Goal: Transaction & Acquisition: Purchase product/service

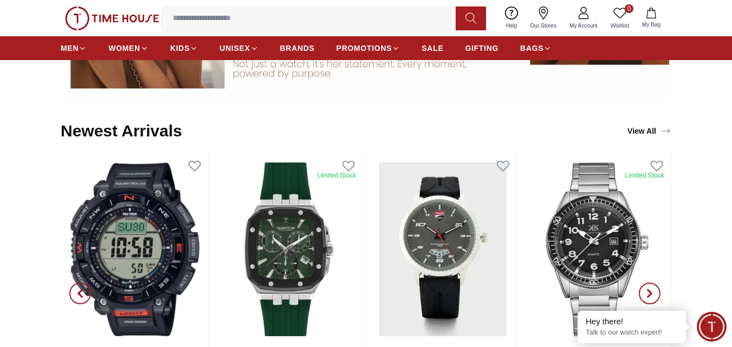
scroll to position [1083, 0]
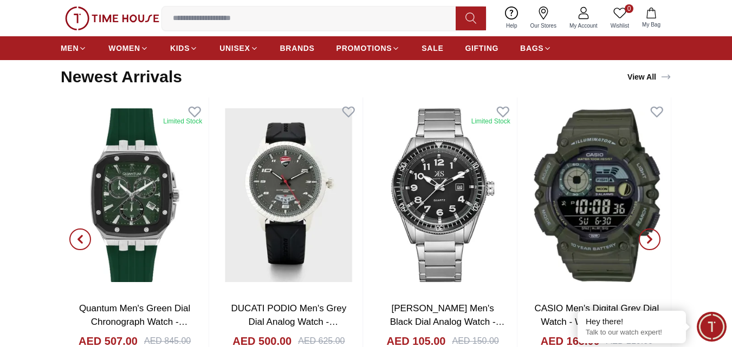
click at [79, 240] on icon "button" at bounding box center [80, 239] width 3 height 7
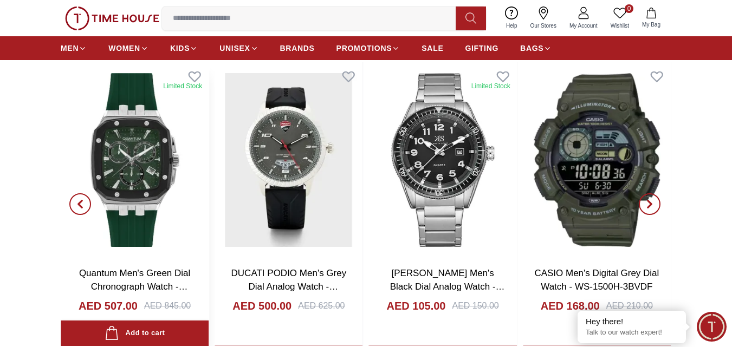
scroll to position [1137, 0]
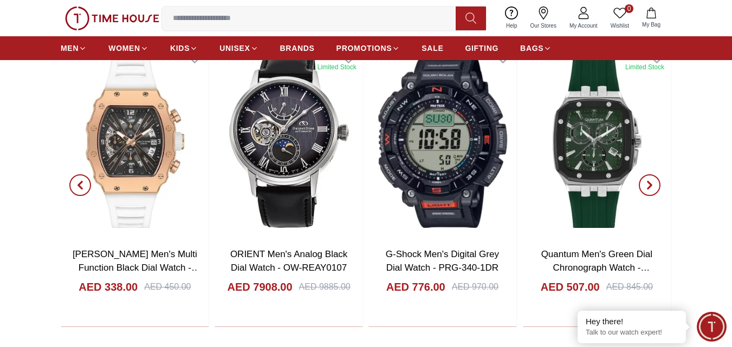
click at [652, 187] on icon "button" at bounding box center [649, 185] width 9 height 9
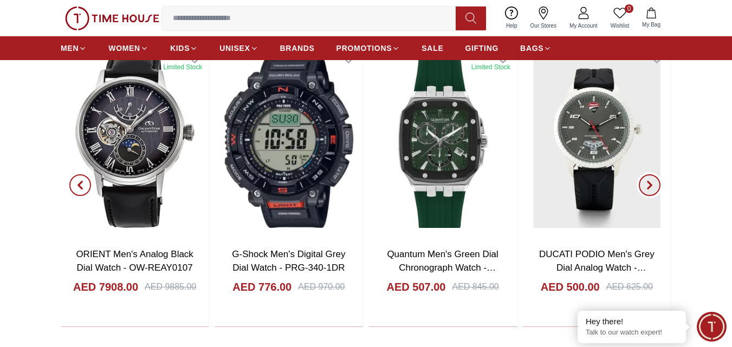
click at [652, 187] on icon "button" at bounding box center [649, 185] width 9 height 9
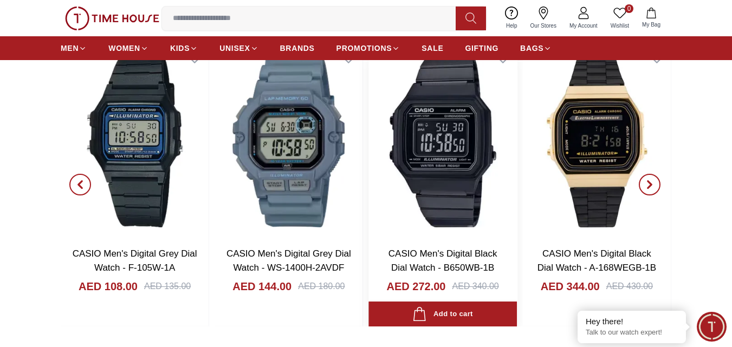
scroll to position [1733, 0]
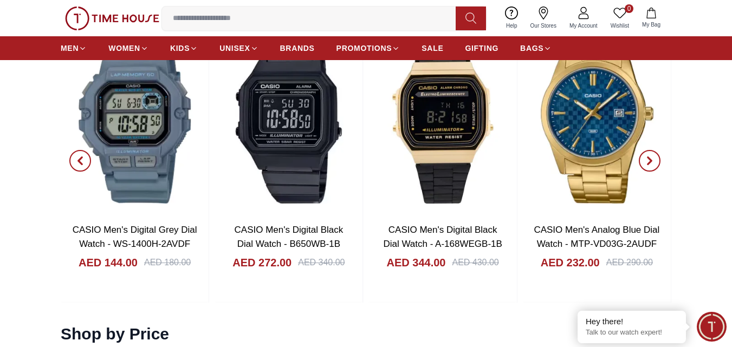
click at [642, 154] on span "button" at bounding box center [649, 161] width 22 height 22
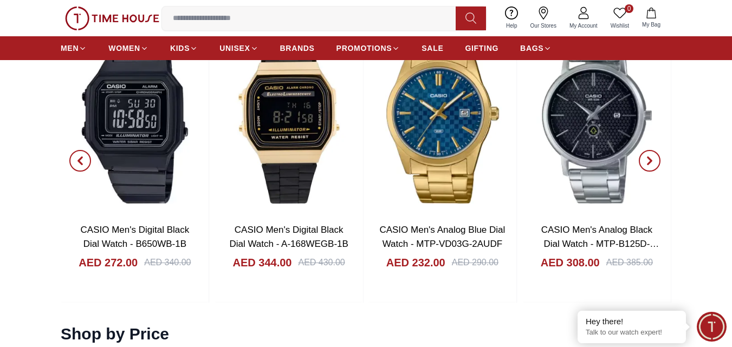
click at [642, 154] on span "button" at bounding box center [649, 161] width 22 height 22
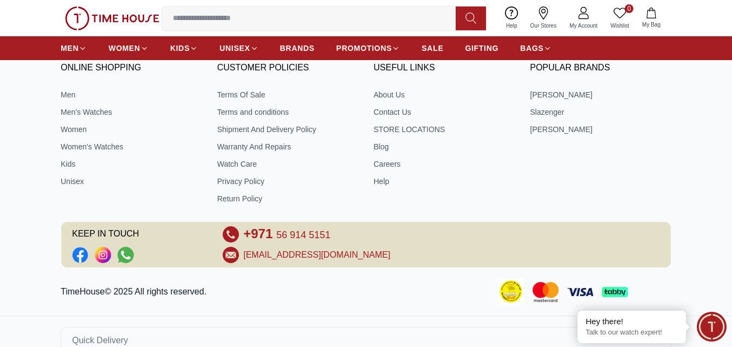
scroll to position [3696, 0]
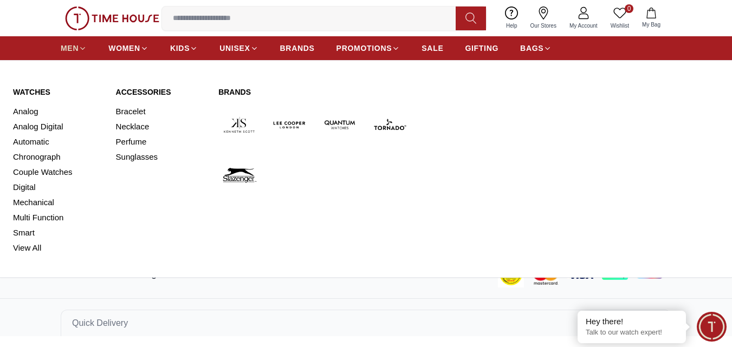
click at [69, 50] on span "MEN" at bounding box center [70, 48] width 18 height 11
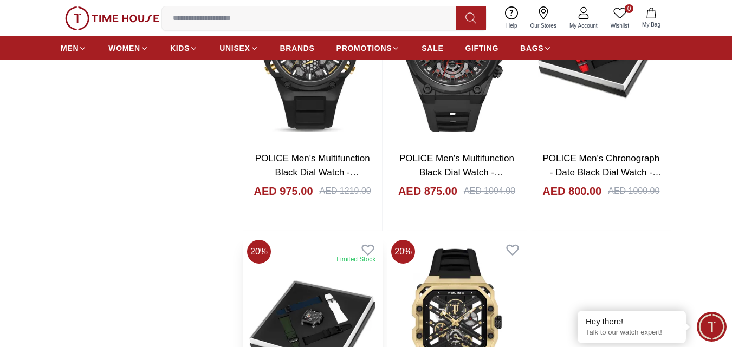
scroll to position [1570, 0]
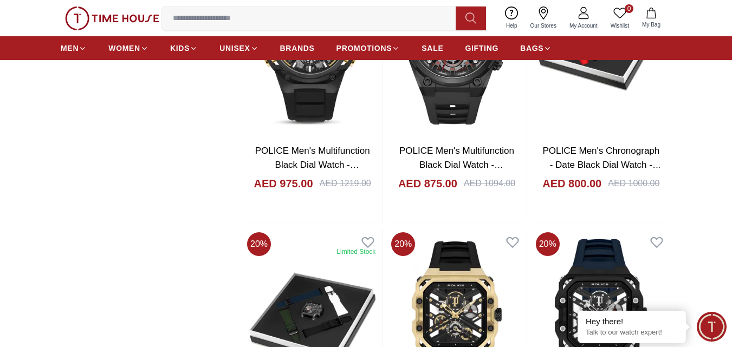
scroll to position [1625, 0]
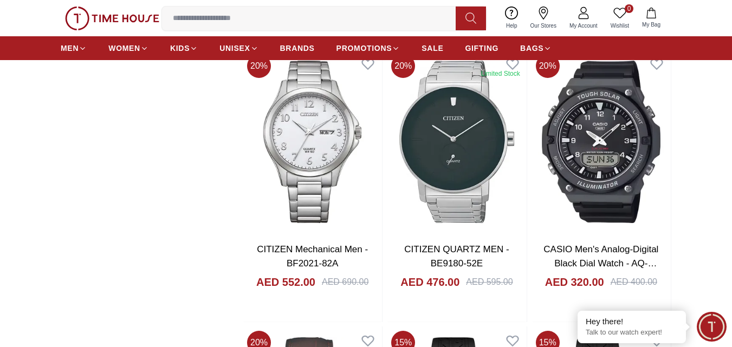
scroll to position [4061, 0]
click at [435, 44] on span "SALE" at bounding box center [432, 48] width 22 height 11
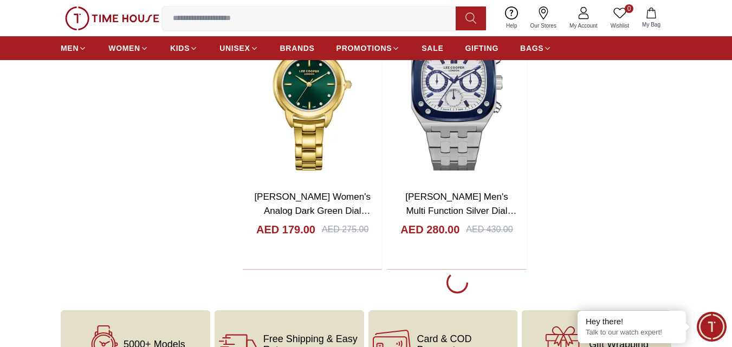
scroll to position [2220, 0]
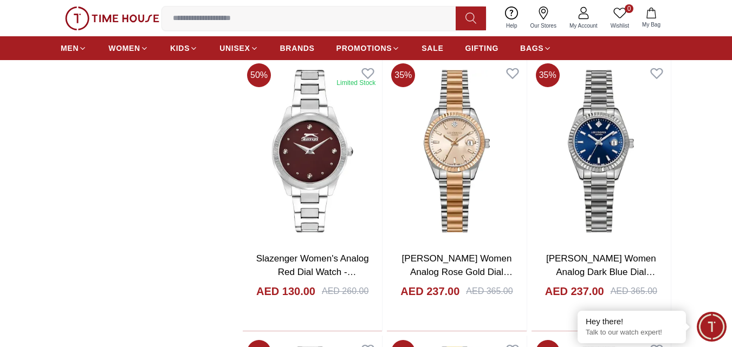
scroll to position [5632, 0]
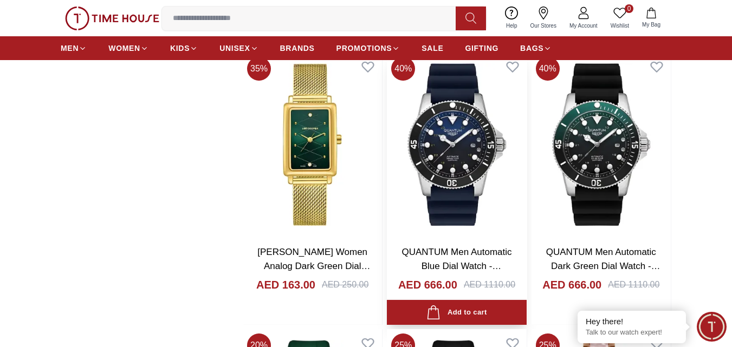
scroll to position [5849, 0]
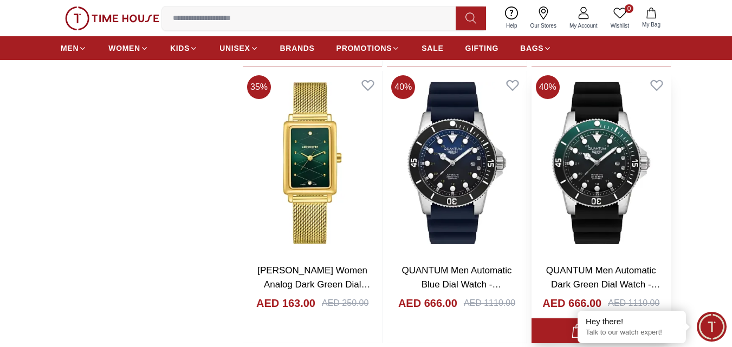
click at [597, 162] on img at bounding box center [600, 163] width 139 height 184
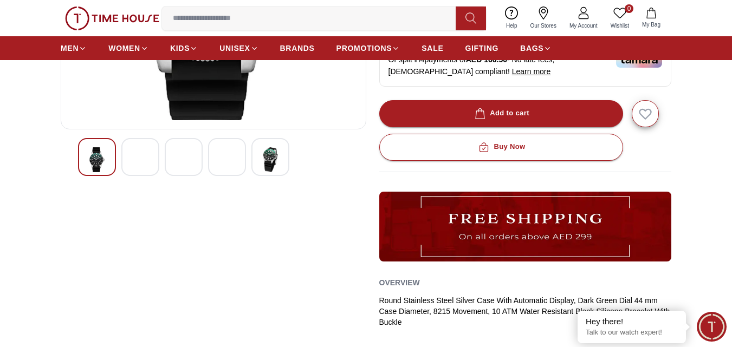
scroll to position [271, 0]
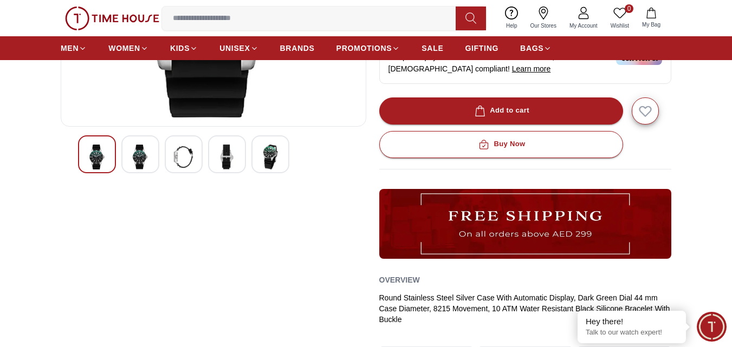
click at [135, 148] on img at bounding box center [140, 157] width 19 height 25
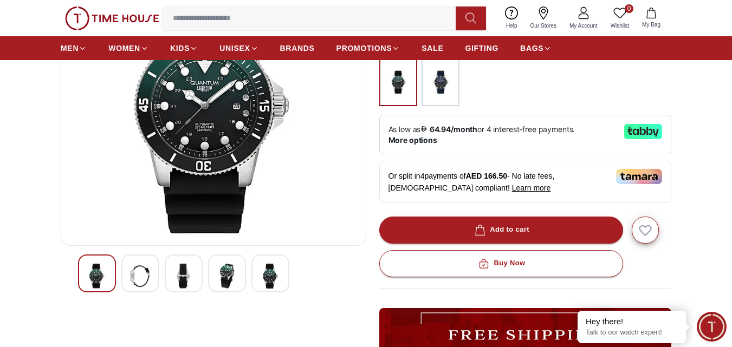
scroll to position [162, 0]
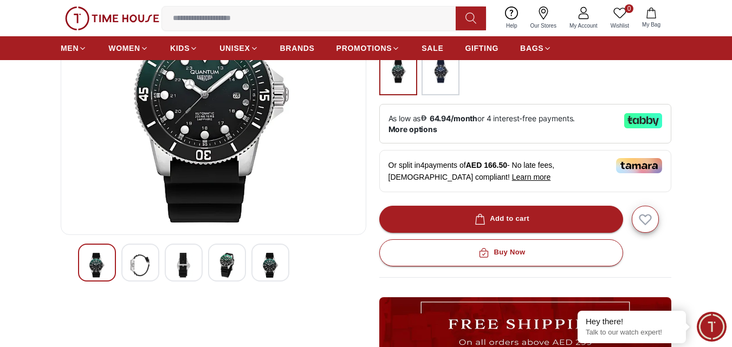
click at [142, 263] on img at bounding box center [140, 265] width 19 height 25
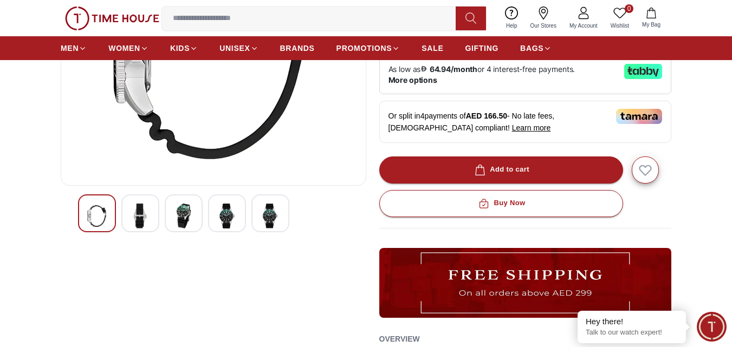
scroll to position [217, 0]
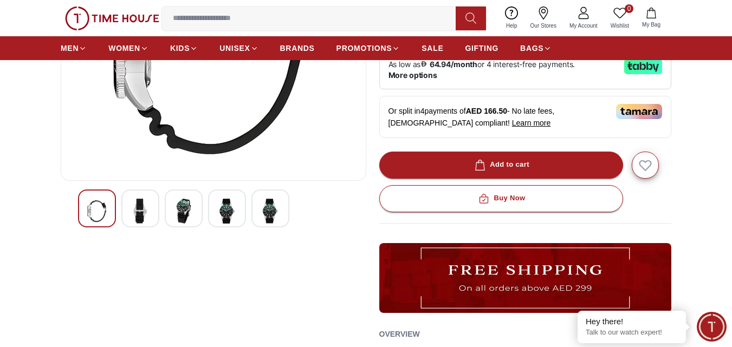
click at [144, 207] on img at bounding box center [140, 211] width 19 height 25
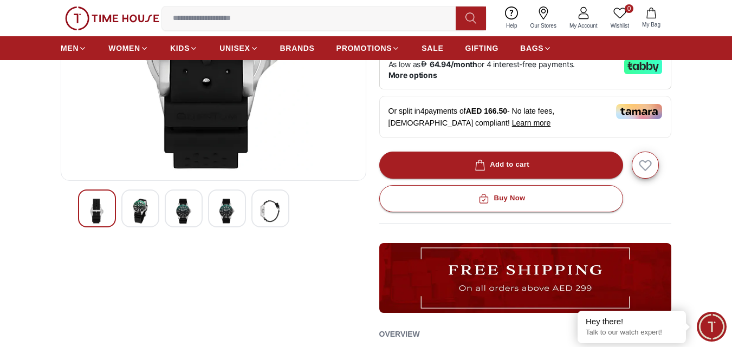
click at [145, 212] on img at bounding box center [140, 211] width 19 height 25
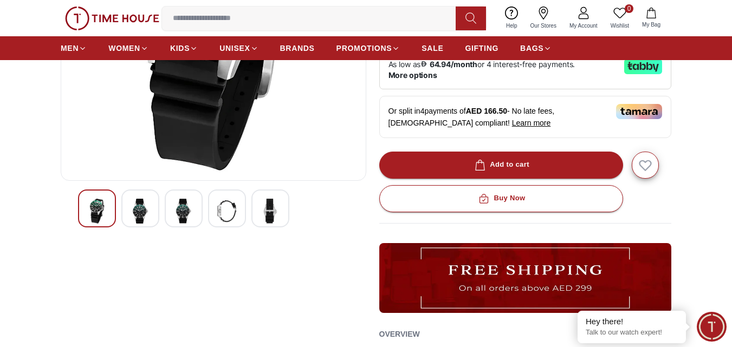
click at [136, 217] on img at bounding box center [140, 211] width 19 height 25
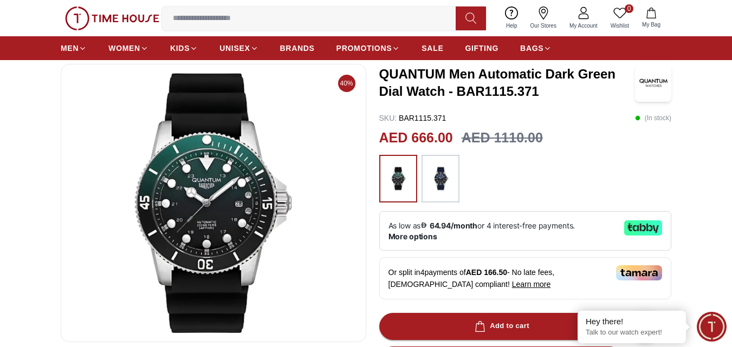
scroll to position [54, 0]
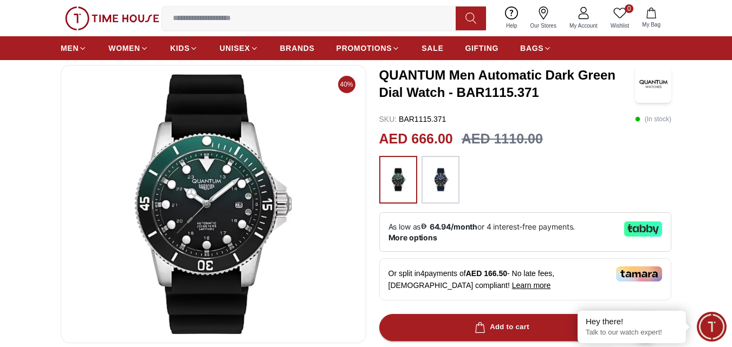
click at [218, 225] on img at bounding box center [213, 204] width 287 height 260
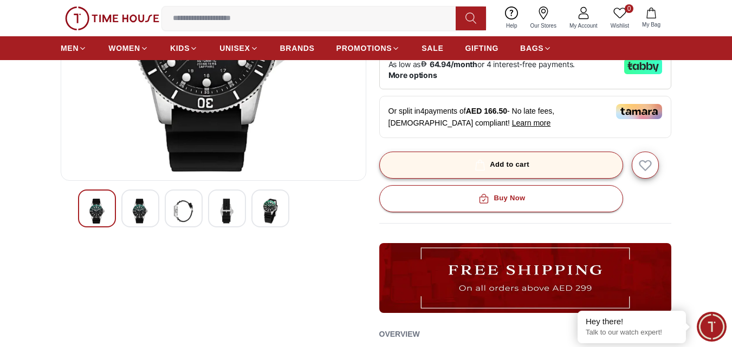
scroll to position [271, 0]
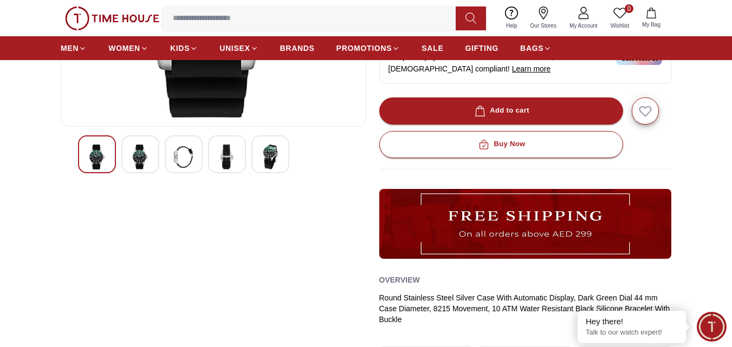
click at [135, 157] on img at bounding box center [140, 157] width 19 height 25
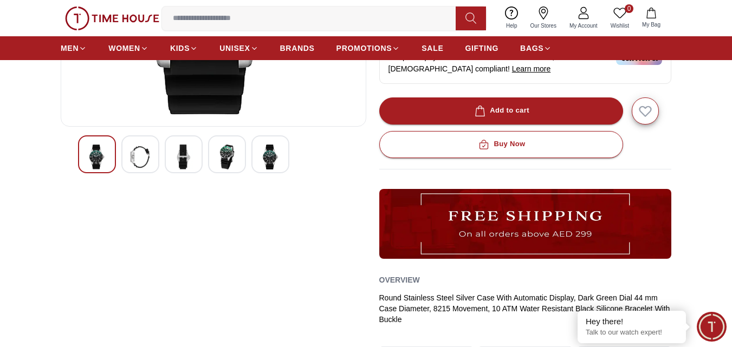
click at [185, 161] on img at bounding box center [183, 157] width 19 height 25
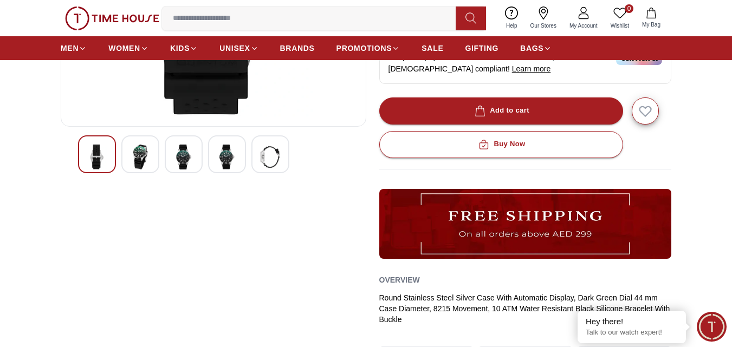
click at [211, 161] on div at bounding box center [227, 154] width 38 height 38
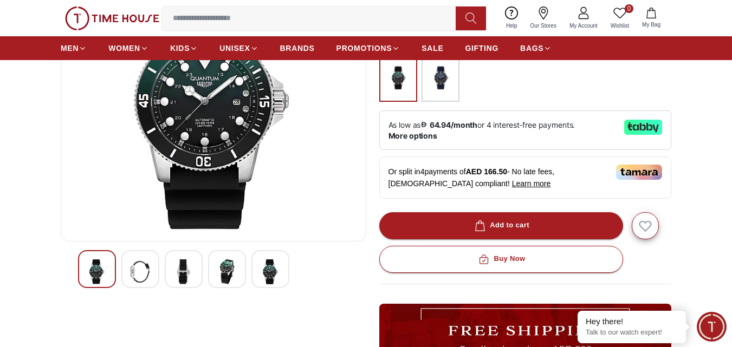
scroll to position [217, 0]
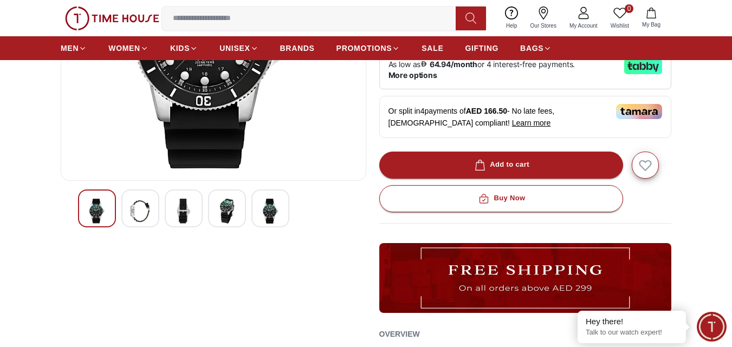
click at [270, 208] on img at bounding box center [269, 211] width 19 height 25
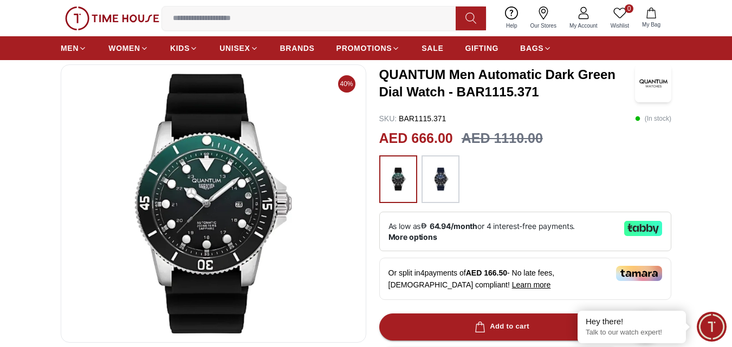
scroll to position [54, 0]
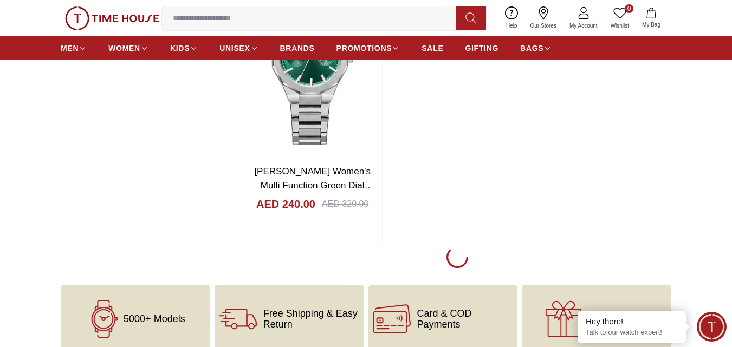
scroll to position [9561, 0]
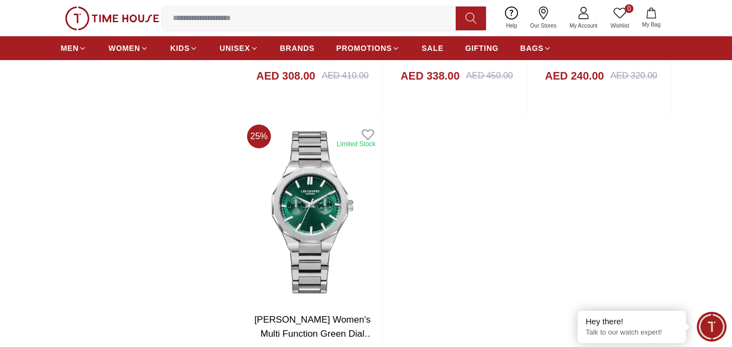
scroll to position [9236, 0]
